Goal: Check status: Check status

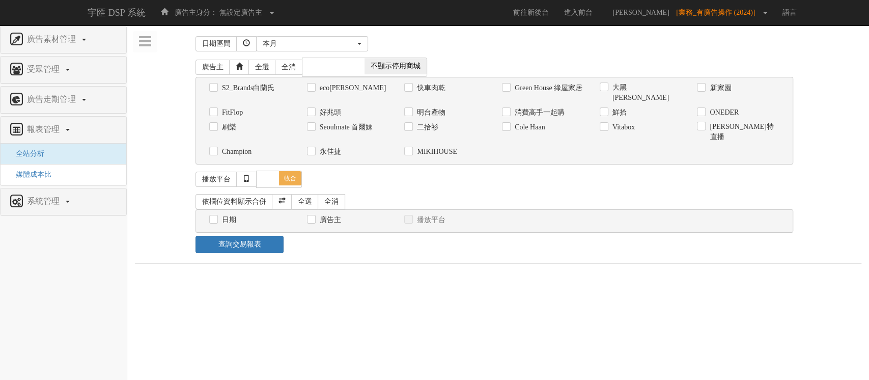
click at [350, 130] on label "Seoulmate 首爾妹" at bounding box center [345, 127] width 56 height 10
click at [314, 130] on input "Seoulmate 首爾妹" at bounding box center [310, 127] width 7 height 7
checkbox input "true"
click at [223, 215] on label "日期" at bounding box center [227, 220] width 17 height 10
click at [216, 217] on input "日期" at bounding box center [212, 220] width 7 height 7
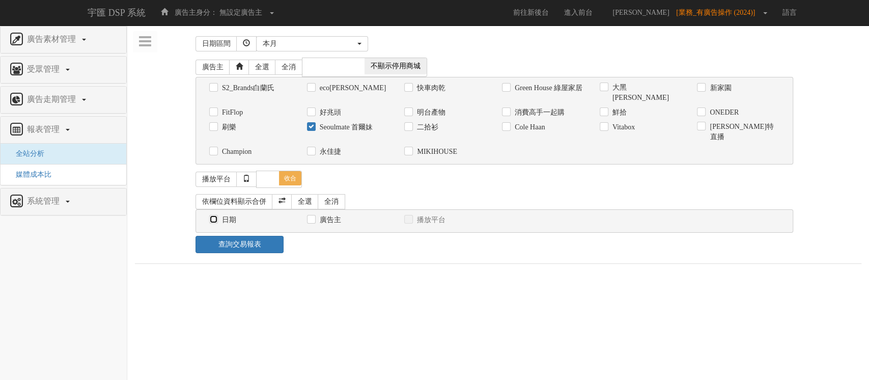
checkbox input "true"
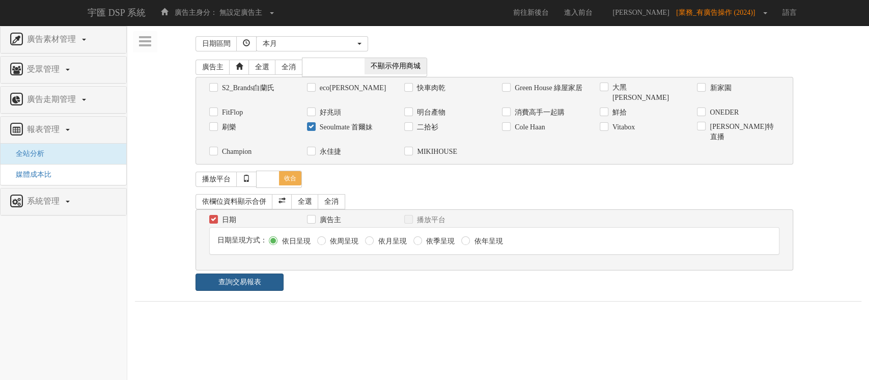
click at [273, 273] on link "查詢交易報表" at bounding box center [239, 281] width 88 height 17
click at [301, 273] on div "查詢交易報表" at bounding box center [493, 281] width 612 height 17
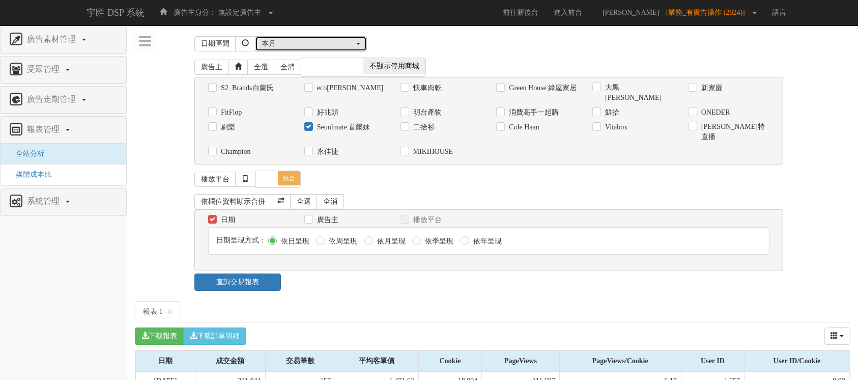
click at [314, 39] on div "本月" at bounding box center [308, 44] width 93 height 10
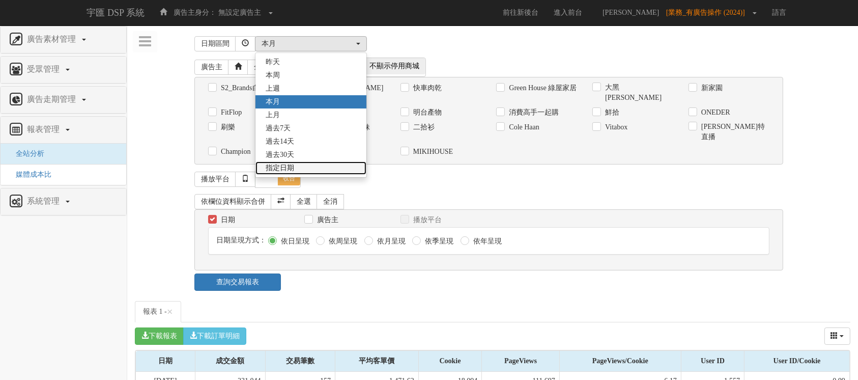
click at [304, 167] on link "指定日期" at bounding box center [311, 167] width 111 height 13
select select "Custom"
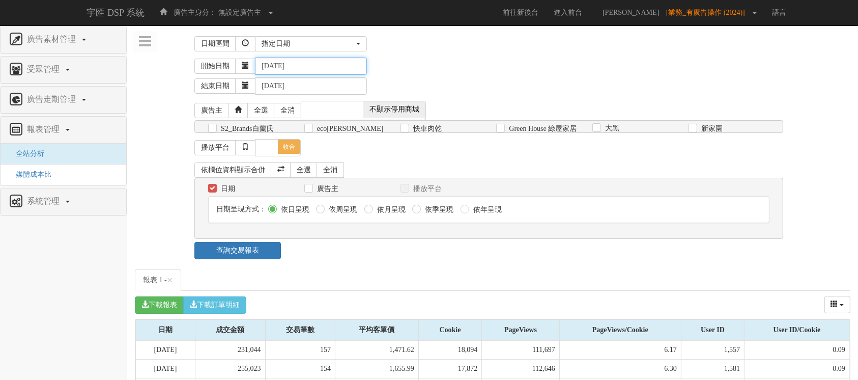
click at [276, 68] on input "[DATE]" at bounding box center [311, 66] width 112 height 17
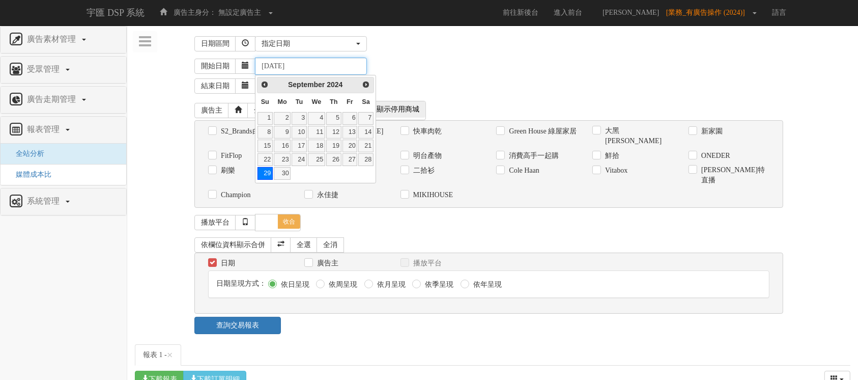
click at [302, 69] on input "[DATE]" at bounding box center [311, 66] width 112 height 17
type input "[DATE]"
click at [460, 80] on div "結束日期 [DATE]" at bounding box center [522, 85] width 656 height 20
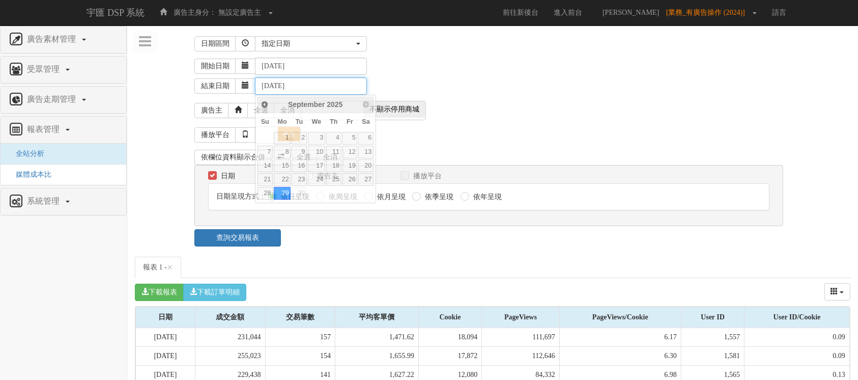
click at [276, 87] on input "[DATE]" at bounding box center [311, 85] width 112 height 17
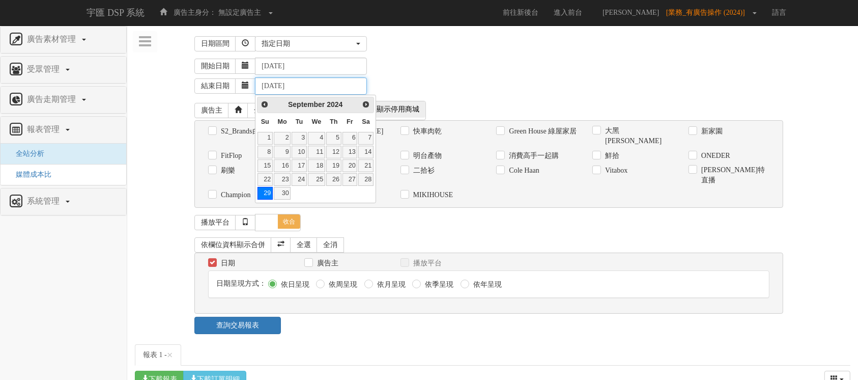
type input "[DATE]"
click at [506, 81] on div "結束日期 [DATE]" at bounding box center [522, 85] width 656 height 20
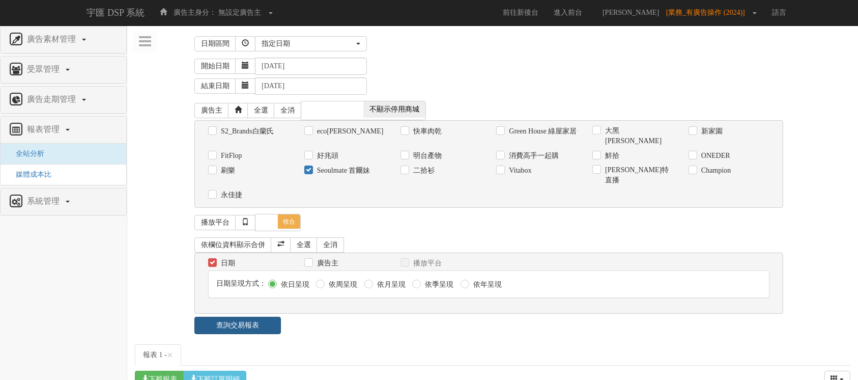
click at [243, 317] on link "查詢交易報表" at bounding box center [237, 325] width 87 height 17
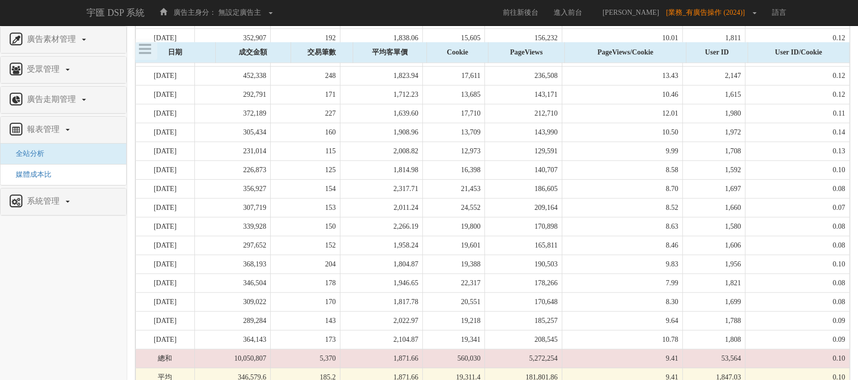
scroll to position [257, 0]
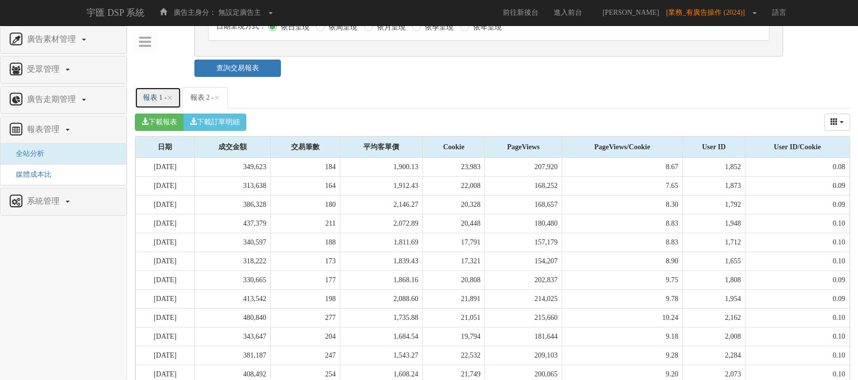
click at [153, 89] on link "報表 1 - ×" at bounding box center [158, 97] width 46 height 21
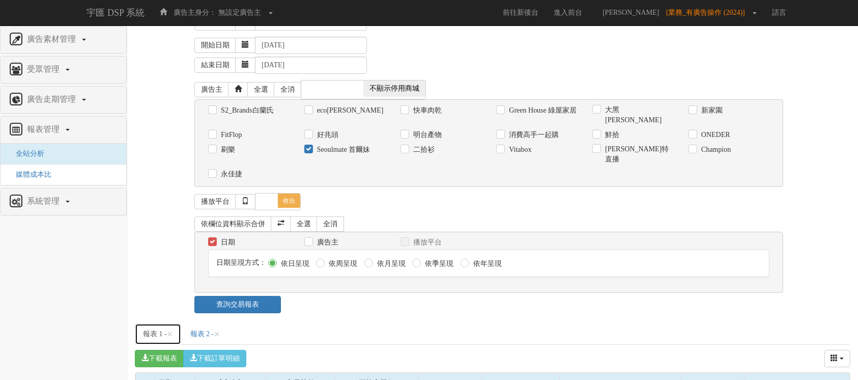
scroll to position [0, 0]
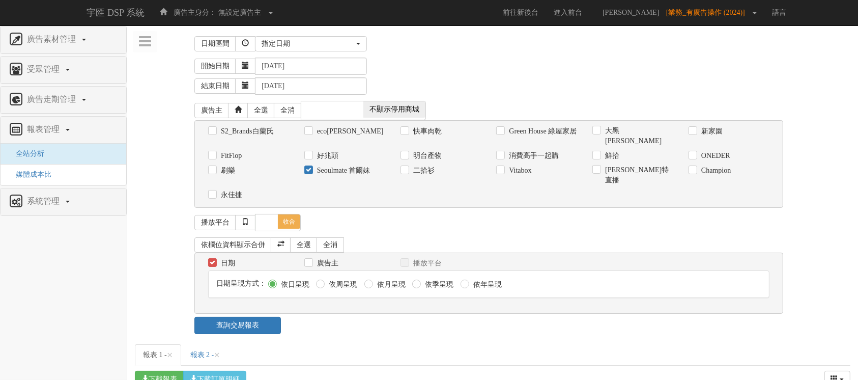
click at [338, 169] on label "Seoulmate 首爾妹" at bounding box center [343, 170] width 56 height 10
click at [311, 169] on input "Seoulmate 首爾妹" at bounding box center [307, 170] width 7 height 7
checkbox input "false"
click at [523, 172] on label "Vitabox" at bounding box center [518, 170] width 25 height 10
click at [503, 172] on input "Vitabox" at bounding box center [499, 170] width 7 height 7
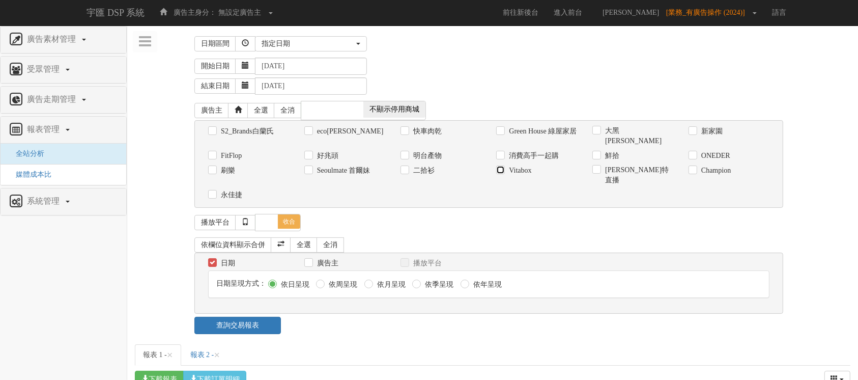
checkbox input "true"
click at [248, 317] on link "查詢交易報表" at bounding box center [237, 325] width 87 height 17
click at [304, 44] on div "指定日期" at bounding box center [308, 44] width 93 height 10
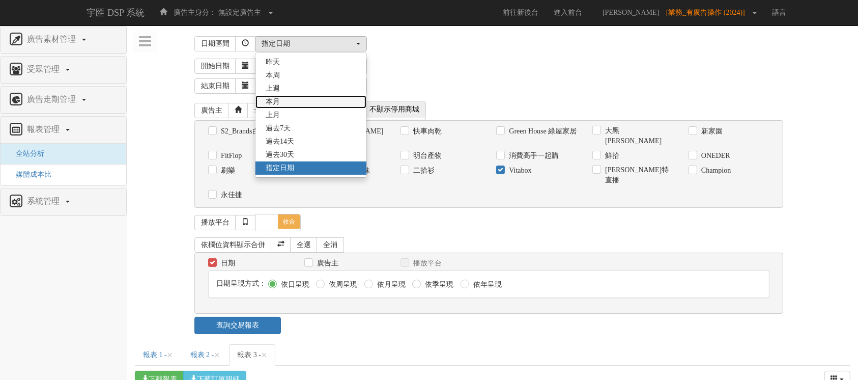
click at [293, 103] on link "本月" at bounding box center [311, 101] width 111 height 13
select select "ThisMonth"
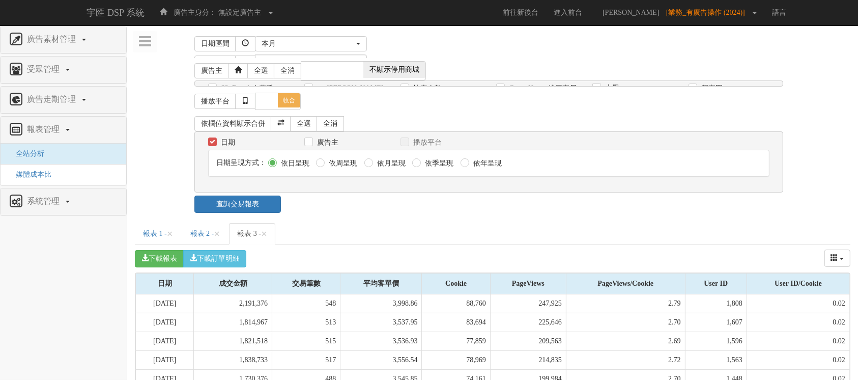
click at [453, 71] on div "日期區間 昨天 本周 上週 本月 上月 過去7天 過去14天 過去30天 指定日期 本月 昨天 本周 上週 本月 上月 過去7天 過去14天 過去30天 指定…" at bounding box center [493, 123] width 716 height 180
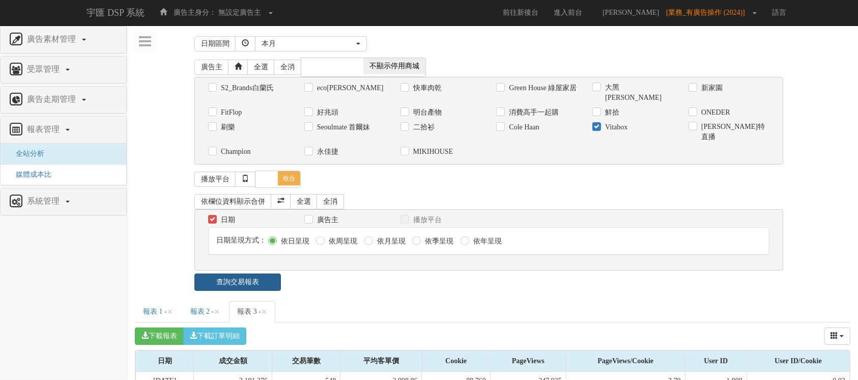
click at [261, 273] on link "查詢交易報表" at bounding box center [237, 281] width 87 height 17
click at [267, 301] on link "報表 3 - ×" at bounding box center [252, 311] width 46 height 21
click at [603, 124] on label "Vitabox" at bounding box center [615, 127] width 25 height 10
click at [599, 124] on input "Vitabox" at bounding box center [595, 127] width 7 height 7
checkbox input "false"
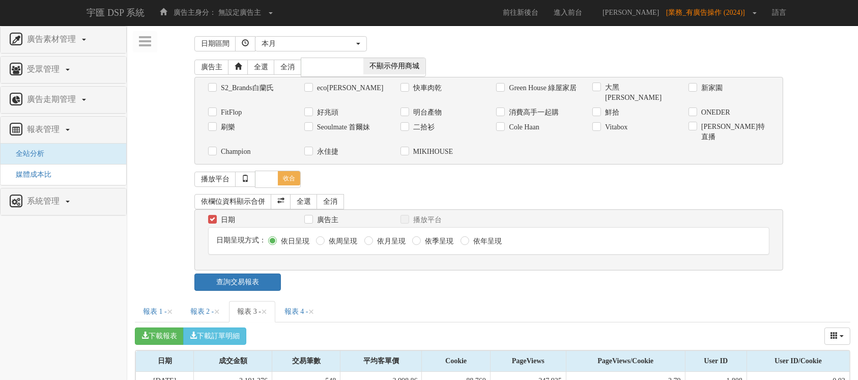
click at [605, 111] on label "鮮拾" at bounding box center [611, 112] width 17 height 10
click at [599, 111] on input "鮮拾" at bounding box center [595, 112] width 7 height 7
checkbox input "true"
click at [240, 273] on link "查詢交易報表" at bounding box center [237, 281] width 87 height 17
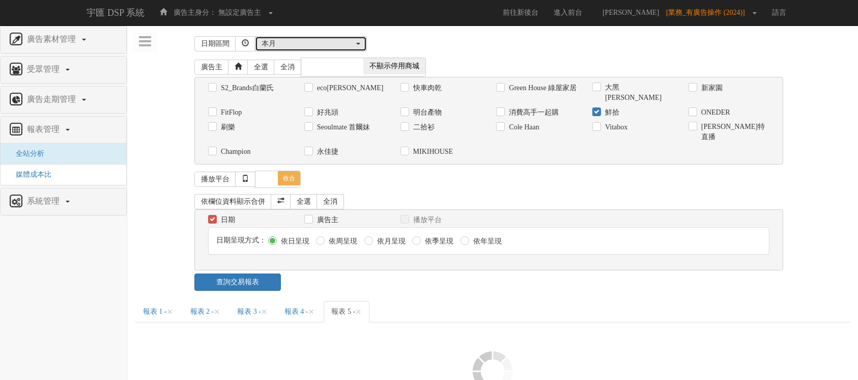
click at [347, 46] on div "本月" at bounding box center [308, 44] width 93 height 10
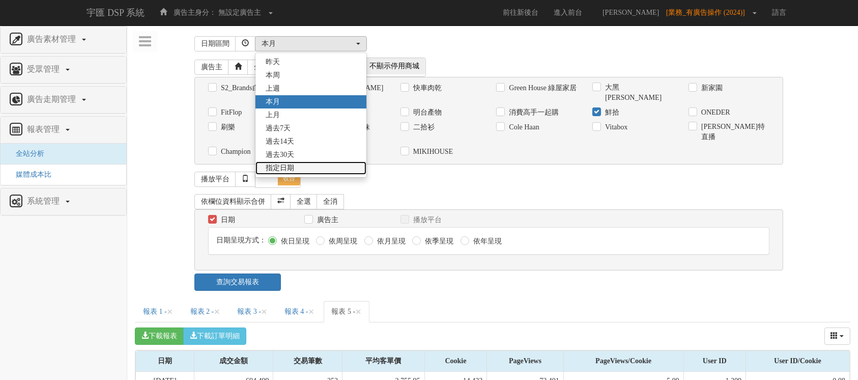
click at [306, 166] on link "指定日期" at bounding box center [311, 167] width 111 height 13
select select "Custom"
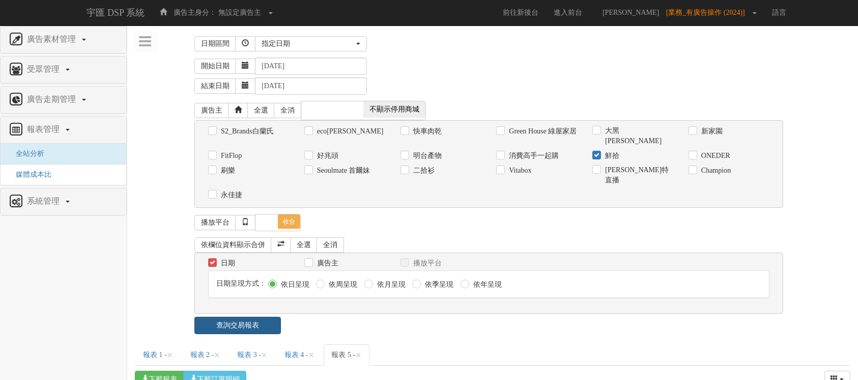
click at [263, 317] on link "查詢交易報表" at bounding box center [237, 325] width 87 height 17
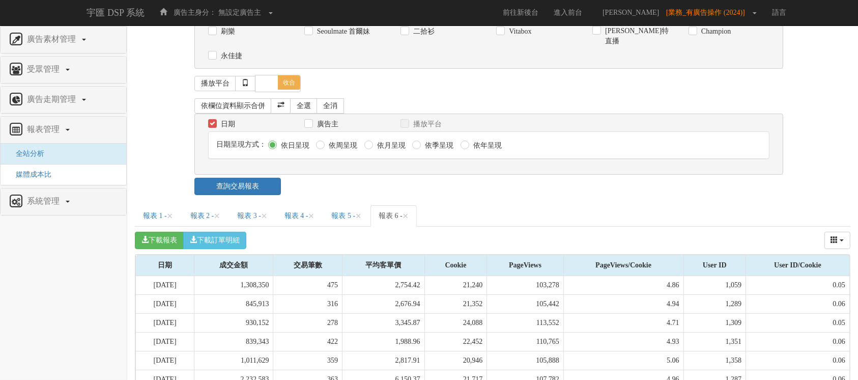
scroll to position [76, 0]
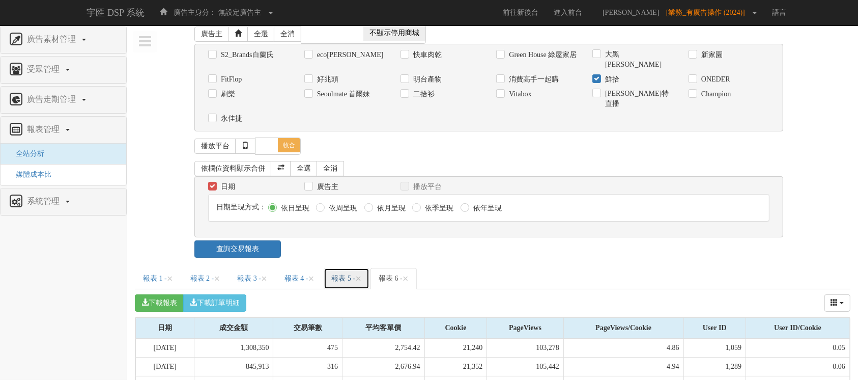
click at [370, 268] on link "報表 5 - ×" at bounding box center [347, 278] width 46 height 21
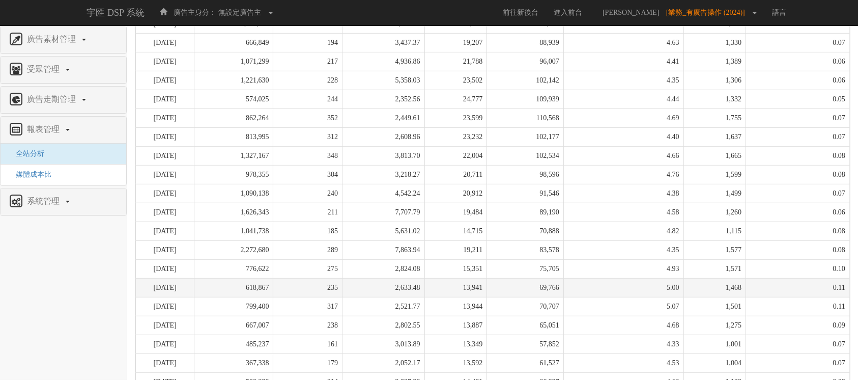
scroll to position [619, 0]
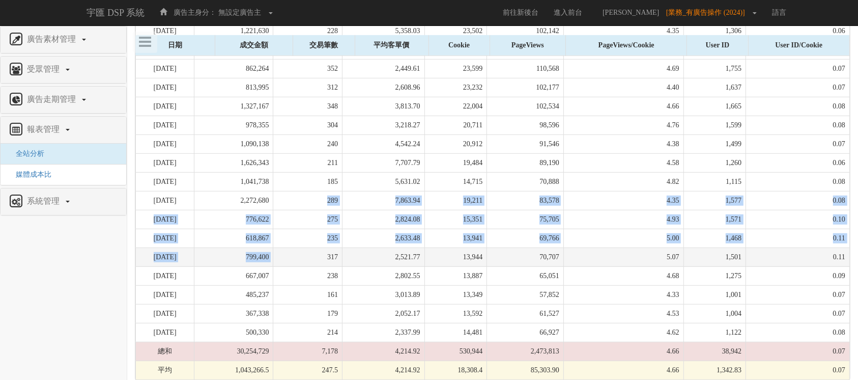
drag, startPoint x: 303, startPoint y: 188, endPoint x: 319, endPoint y: 252, distance: 66.5
click at [319, 252] on tbody "[DATE] 694,499 252 2,755.95 14,433 73,401 5.09 1,209 0.08 [DATE] 702,099 258 2,…" at bounding box center [493, 88] width 714 height 584
click at [319, 252] on td "317" at bounding box center [307, 257] width 69 height 19
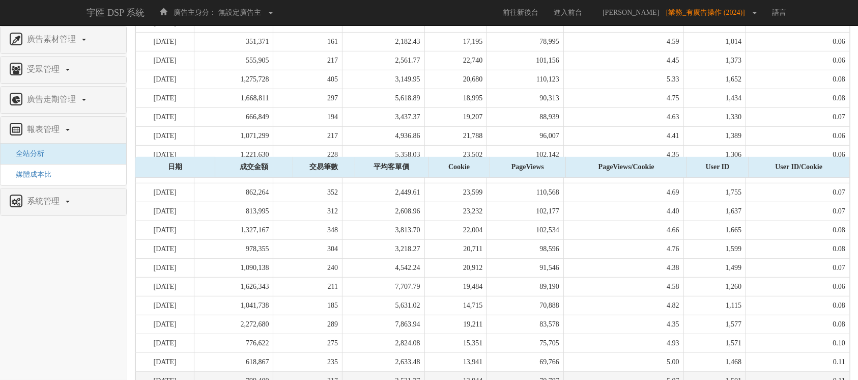
scroll to position [438, 0]
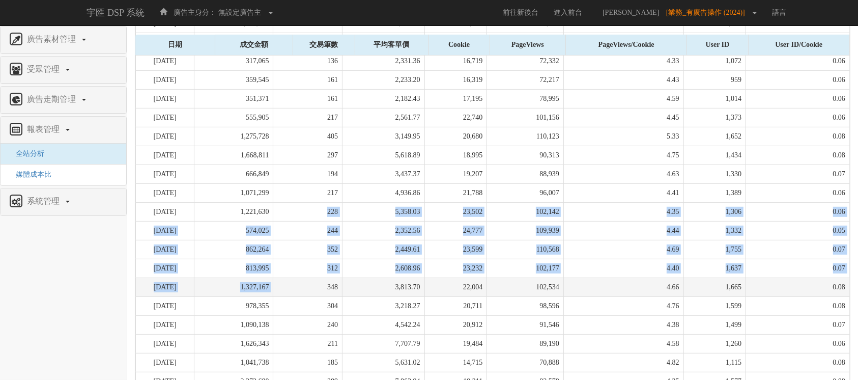
click at [345, 283] on tbody "[DATE] 694,499 252 2,755.95 14,433 73,401 5.09 1,209 0.08 [DATE] 702,099 258 2,…" at bounding box center [493, 269] width 714 height 584
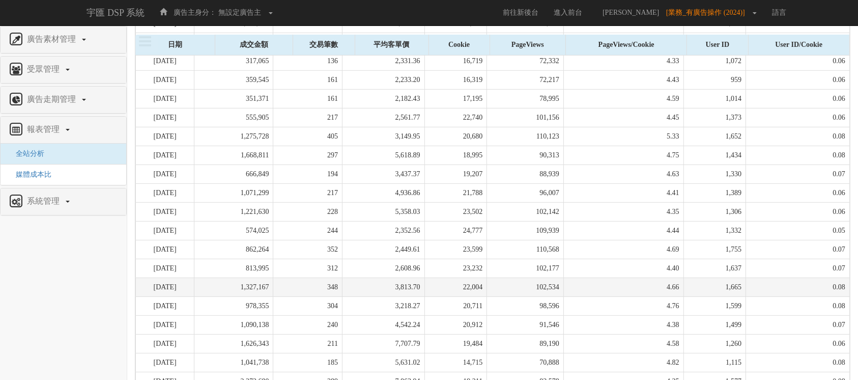
click at [343, 286] on td "348" at bounding box center [307, 287] width 69 height 19
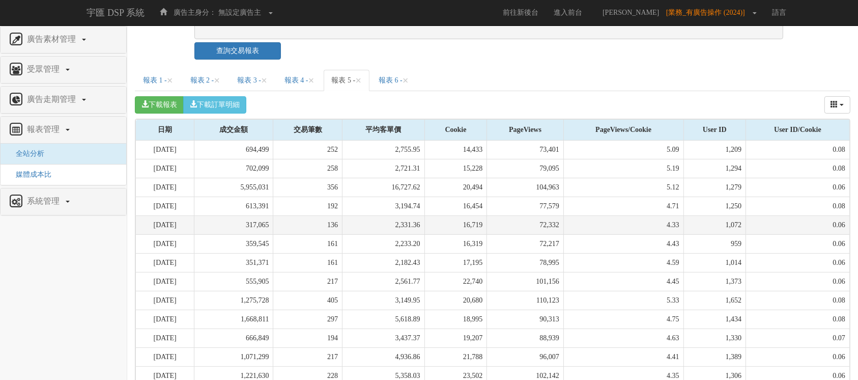
scroll to position [167, 0]
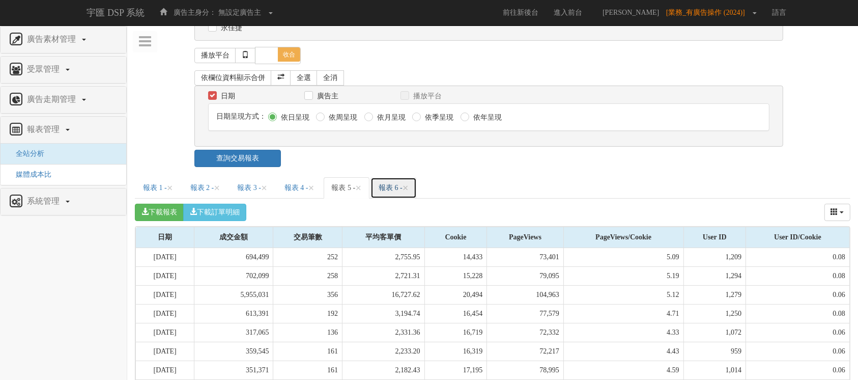
click at [417, 177] on link "報表 6 - ×" at bounding box center [394, 187] width 46 height 21
click at [370, 177] on link "報表 5 - ×" at bounding box center [347, 187] width 46 height 21
